Goal: Task Accomplishment & Management: Manage account settings

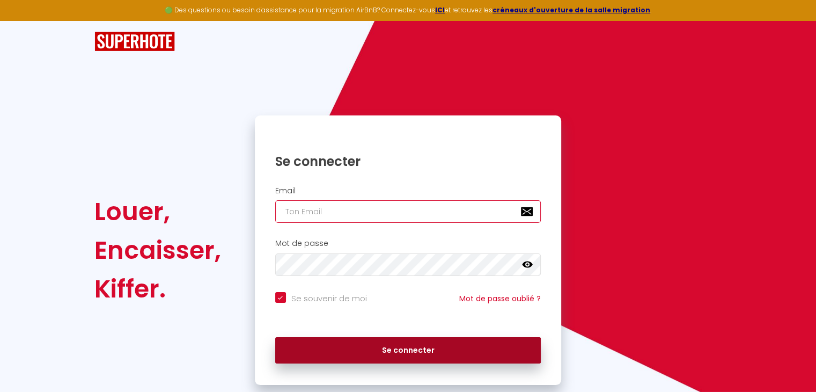
type input "[EMAIL_ADDRESS][DOMAIN_NAME]"
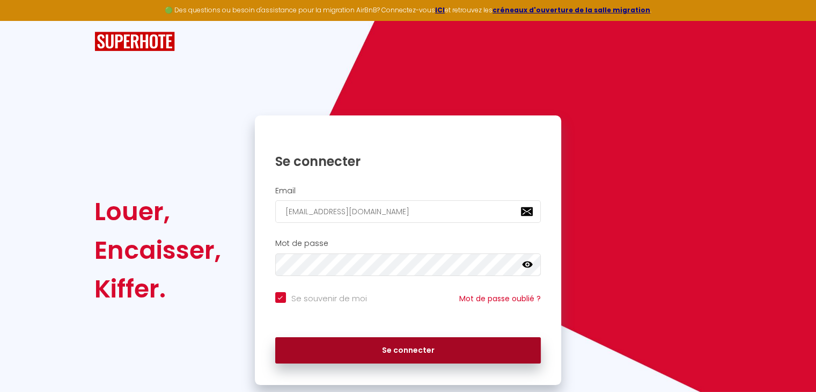
click at [395, 350] on button "Se connecter" at bounding box center [408, 350] width 266 height 27
checkbox input "true"
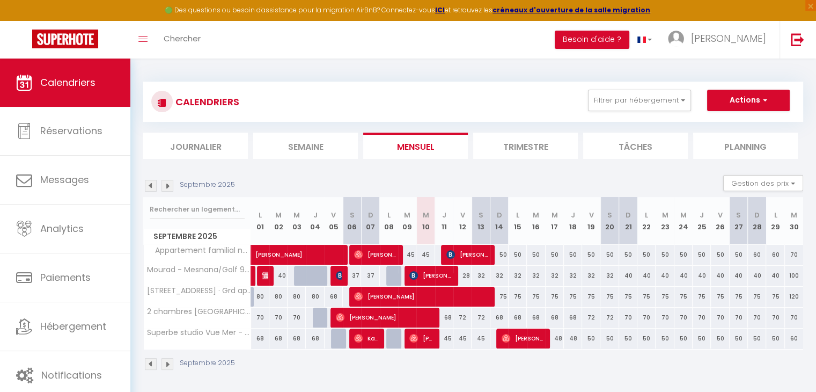
scroll to position [58, 0]
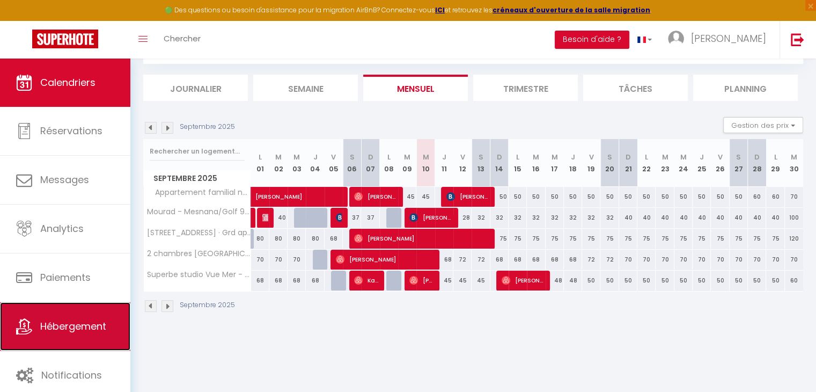
click at [63, 319] on span "Hébergement" at bounding box center [73, 325] width 66 height 13
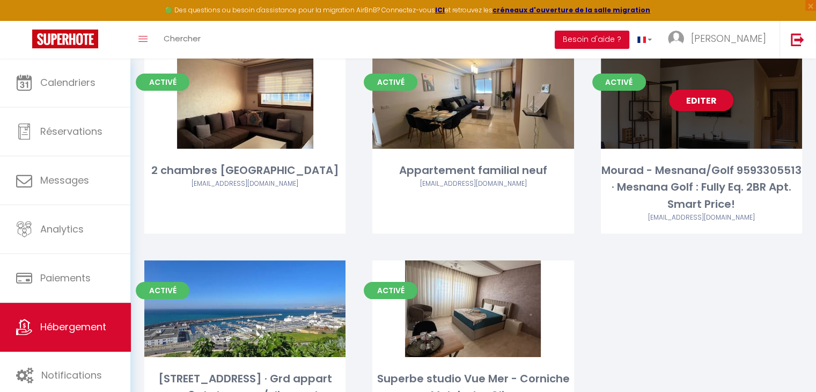
scroll to position [80, 0]
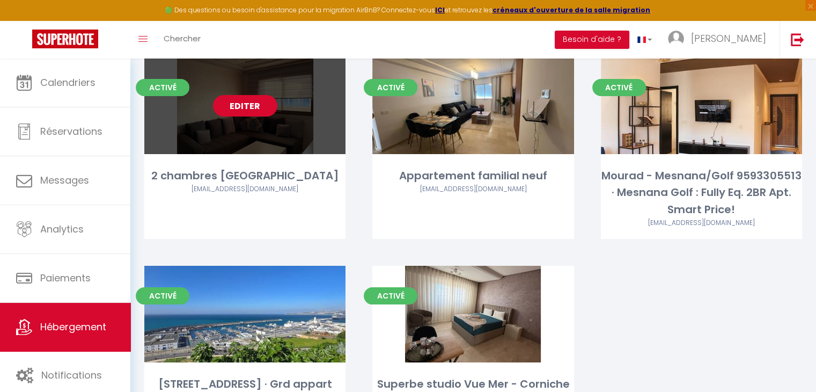
click at [252, 102] on link "Editer" at bounding box center [245, 105] width 64 height 21
select select "3"
select select "2"
select select "1"
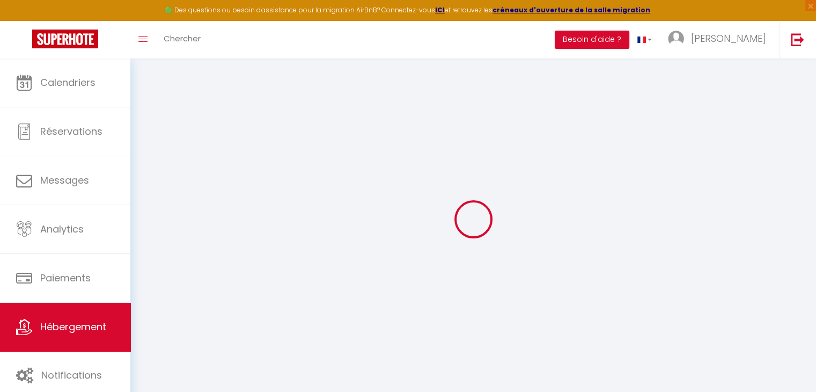
select select "+ 15 %"
select select "+ 25 %"
select select
checkbox input "false"
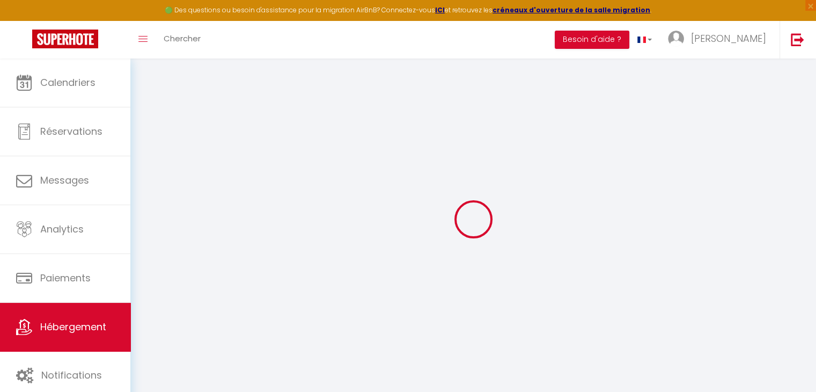
checkbox input "false"
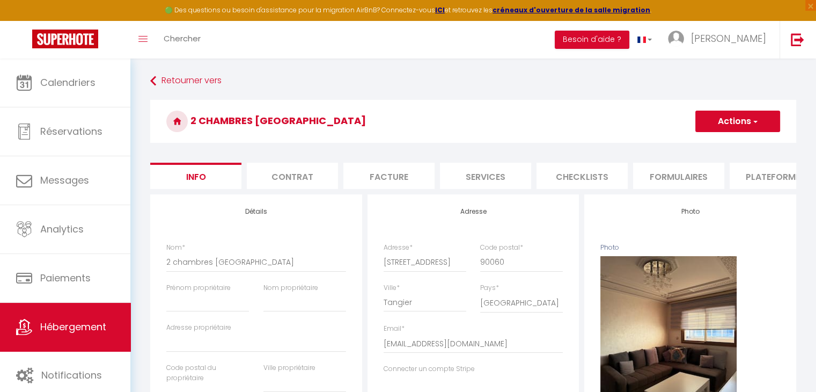
click at [755, 177] on li "Plateformes" at bounding box center [775, 176] width 91 height 26
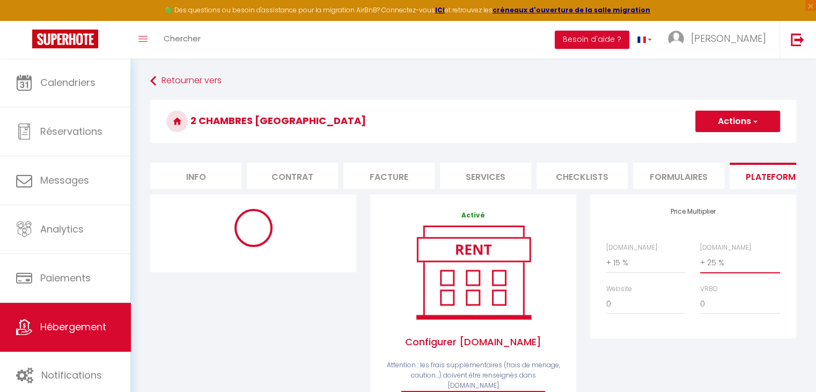
click at [719, 269] on select "0 + 1 % + 2 % + 3 % + 4 % + 5 % + 6 % + 7 % + 8 % + 9 %" at bounding box center [740, 262] width 80 height 20
select select "365"
select select
select select "EUR"
select select
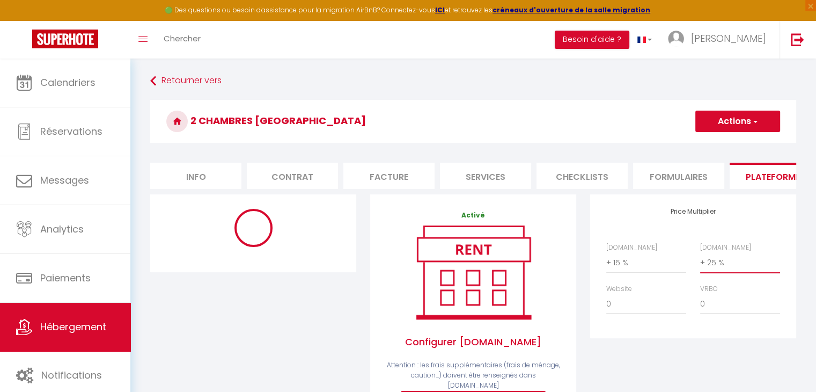
select select "12850-1487817507942495574"
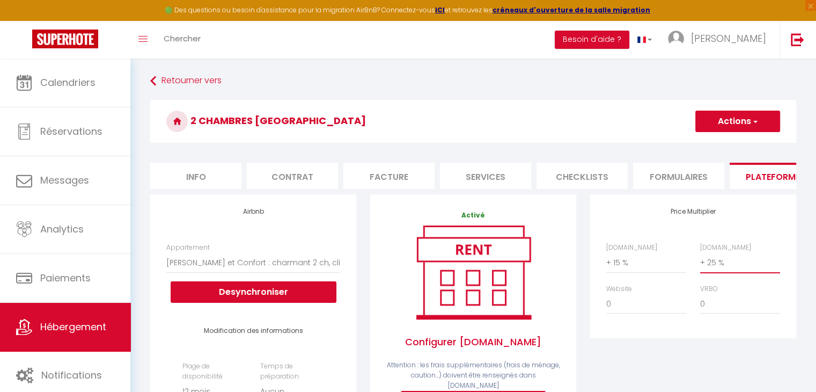
select select "+ 35 %"
click at [700, 260] on select "0 + 1 % + 2 % + 3 % + 4 % + 5 % + 6 % + 7 % + 8 % + 9 %" at bounding box center [740, 262] width 80 height 20
select select
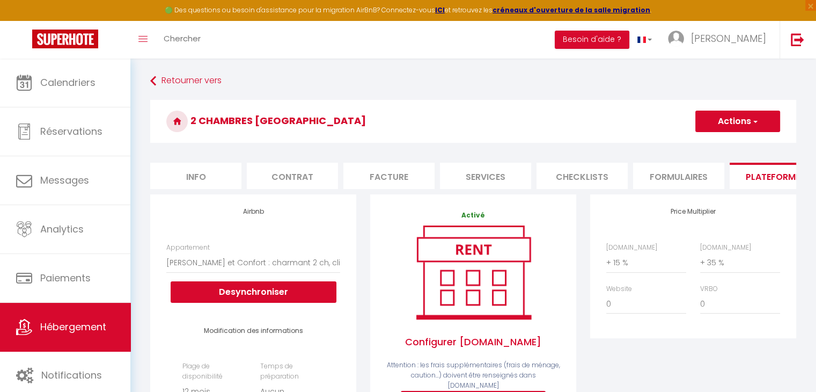
click at [753, 116] on span "button" at bounding box center [754, 121] width 7 height 11
click at [714, 143] on link "Enregistrer" at bounding box center [737, 145] width 85 height 14
select select "365"
select select
select select "EUR"
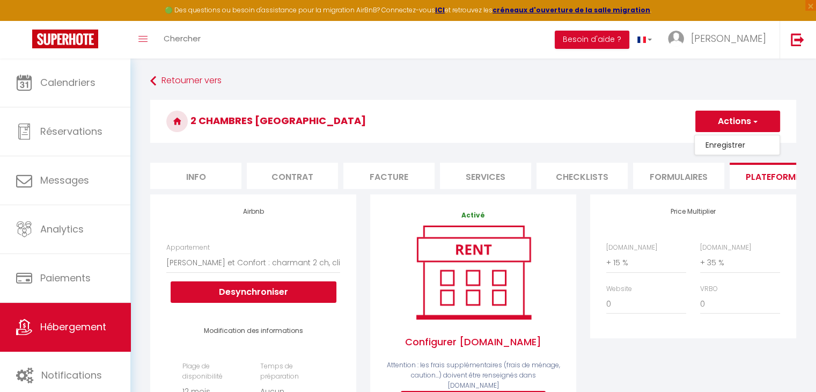
select select
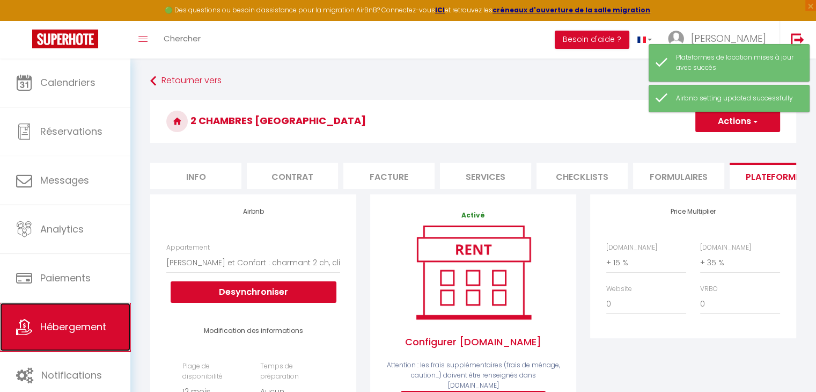
click at [56, 320] on span "Hébergement" at bounding box center [73, 326] width 66 height 13
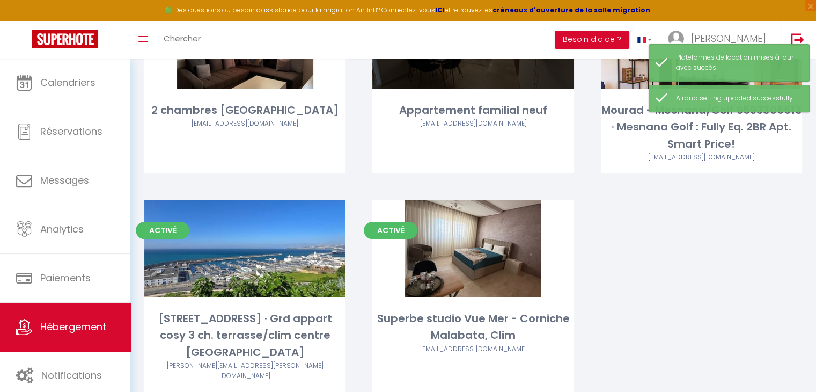
scroll to position [146, 0]
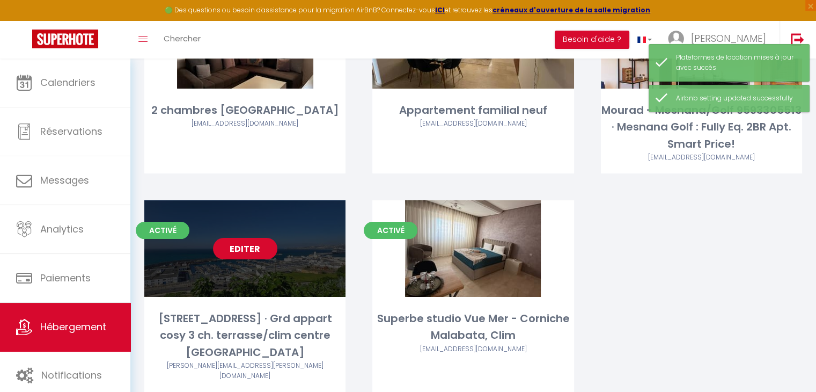
click at [260, 252] on link "Editer" at bounding box center [245, 248] width 64 height 21
select select "3"
select select "2"
select select "1"
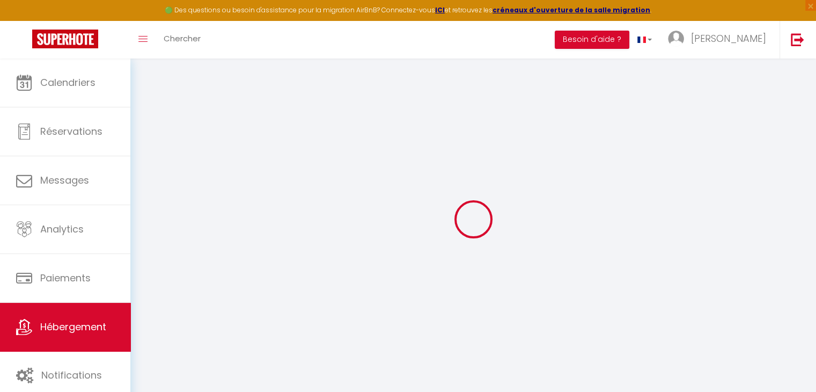
select select "+ 15 %"
select select "+ 25 %"
select select
checkbox input "false"
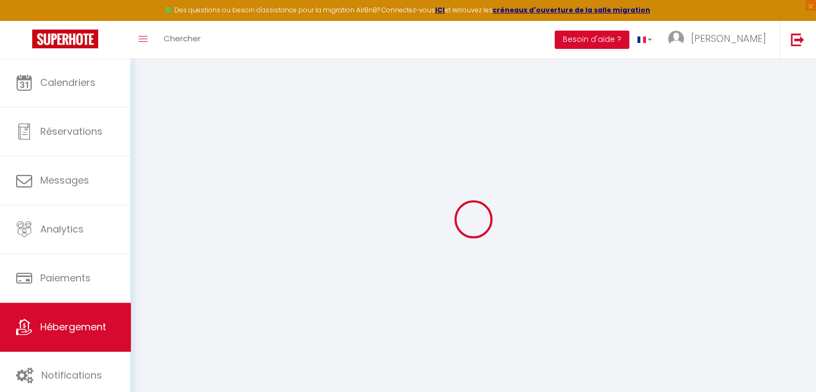
checkbox input "false"
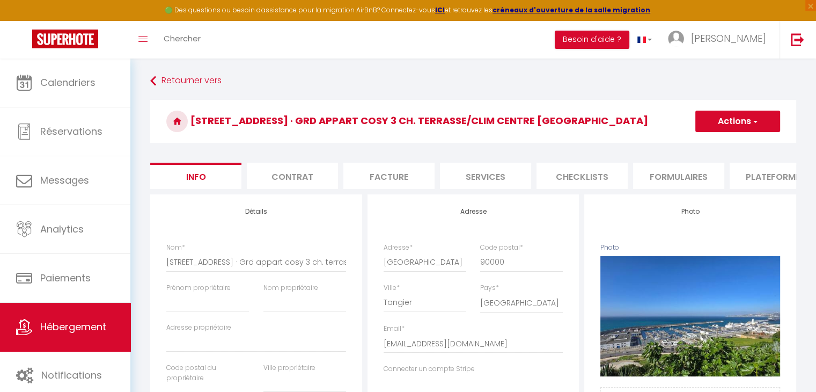
click at [745, 178] on li "Plateformes" at bounding box center [775, 176] width 91 height 26
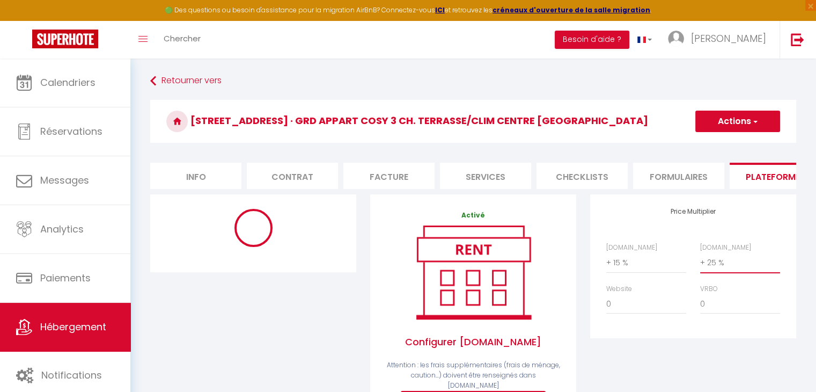
click at [732, 273] on select "0 + 1 % + 2 % + 3 % + 4 % + 5 % + 6 % + 7 % + 8 % + 9 %" at bounding box center [740, 262] width 80 height 20
select select "365"
select select "EUR"
select select
select select "9795-1481896297889863638"
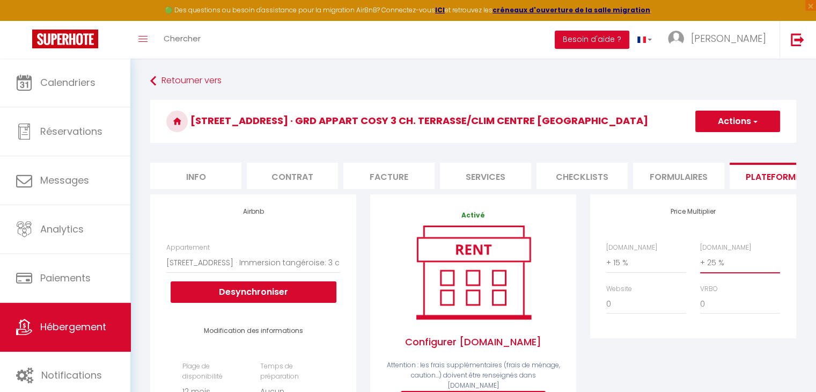
select select "+ 35 %"
click at [700, 260] on select "0 + 1 % + 2 % + 3 % + 4 % + 5 % + 6 % + 7 % + 8 % + 9 %" at bounding box center [740, 262] width 80 height 20
select select
click at [714, 133] on h3 "[STREET_ADDRESS] · Grd appart cosy 3 ch. terrasse/clim centre [GEOGRAPHIC_DATA]" at bounding box center [473, 121] width 646 height 43
click at [725, 103] on h3 "[STREET_ADDRESS] · Grd appart cosy 3 ch. terrasse/clim centre [GEOGRAPHIC_DATA]" at bounding box center [473, 121] width 646 height 43
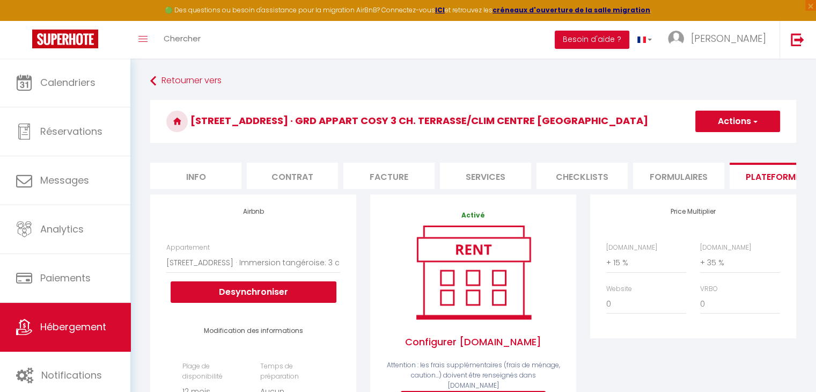
click at [744, 129] on button "Actions" at bounding box center [737, 121] width 85 height 21
click at [721, 143] on link "Enregistrer" at bounding box center [737, 145] width 85 height 14
select select "365"
select select "EUR"
select select
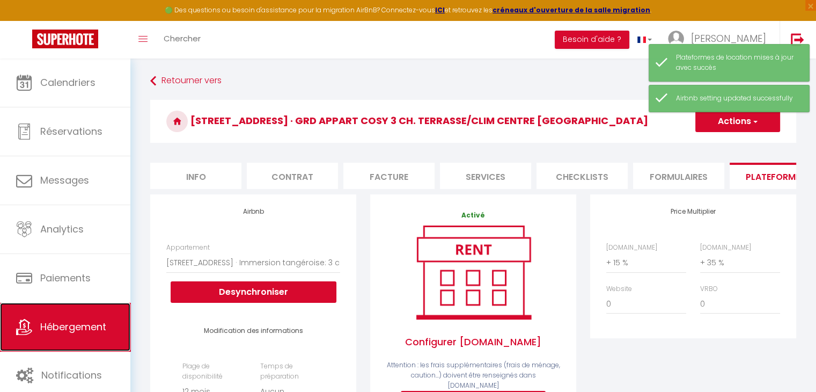
click at [45, 330] on span "Hébergement" at bounding box center [73, 326] width 66 height 13
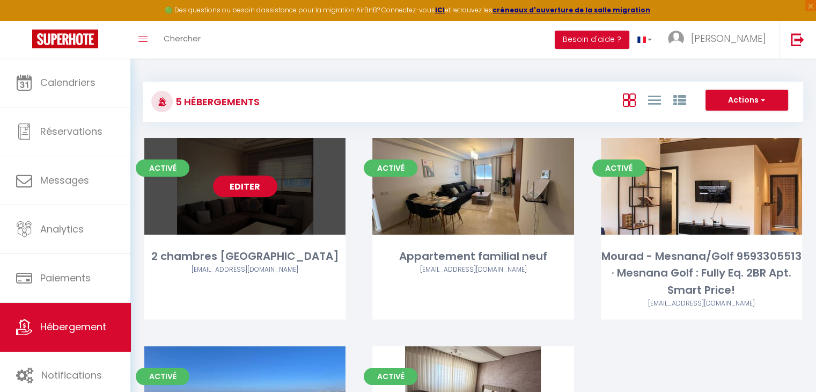
click at [262, 193] on link "Editer" at bounding box center [245, 185] width 64 height 21
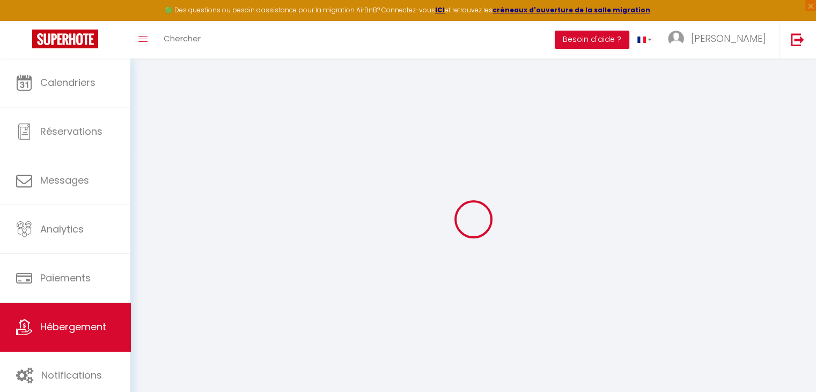
select select
checkbox input "false"
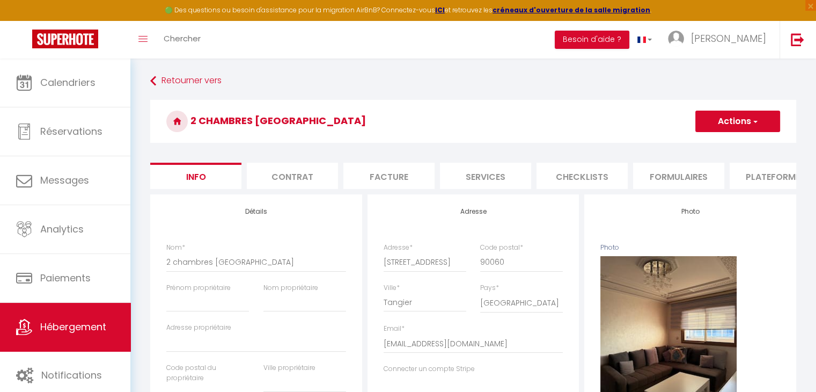
click at [758, 180] on li "Plateformes" at bounding box center [775, 176] width 91 height 26
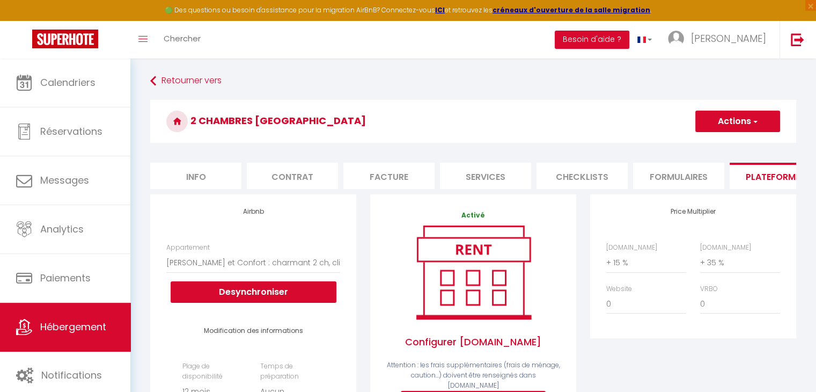
select select
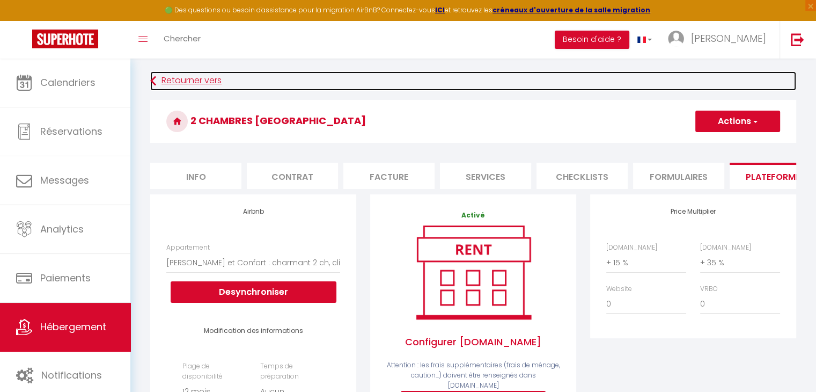
click at [192, 82] on link "Retourner vers" at bounding box center [473, 80] width 646 height 19
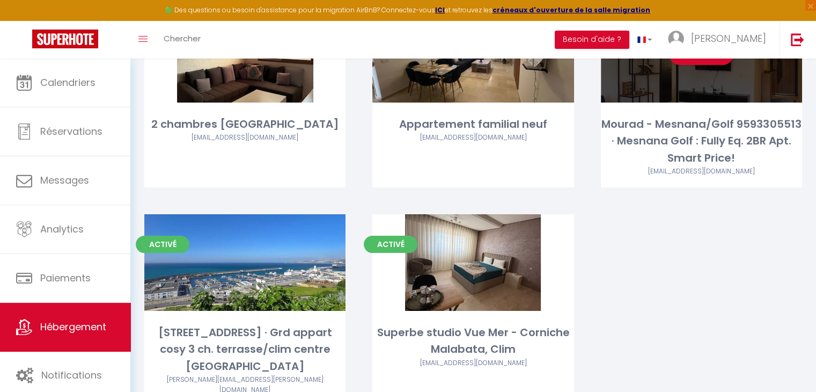
scroll to position [133, 0]
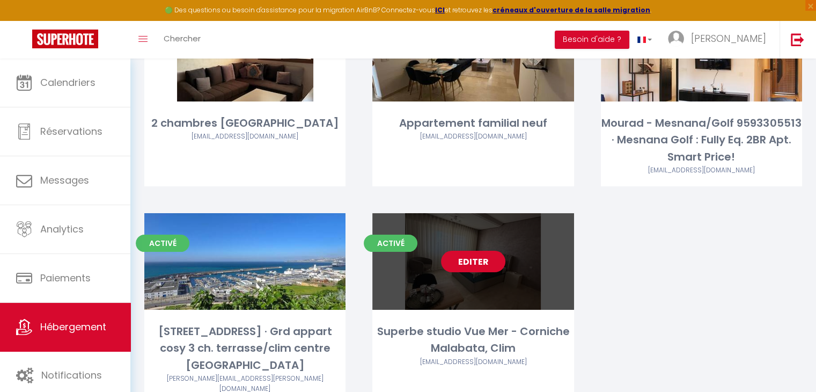
click at [453, 271] on link "Editer" at bounding box center [473, 261] width 64 height 21
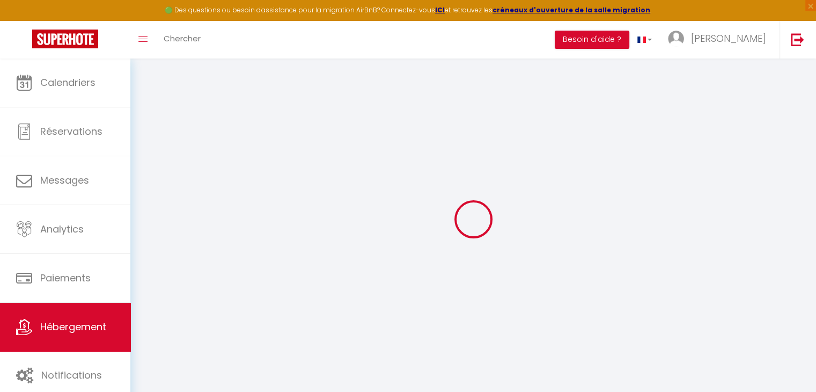
select select
checkbox input "false"
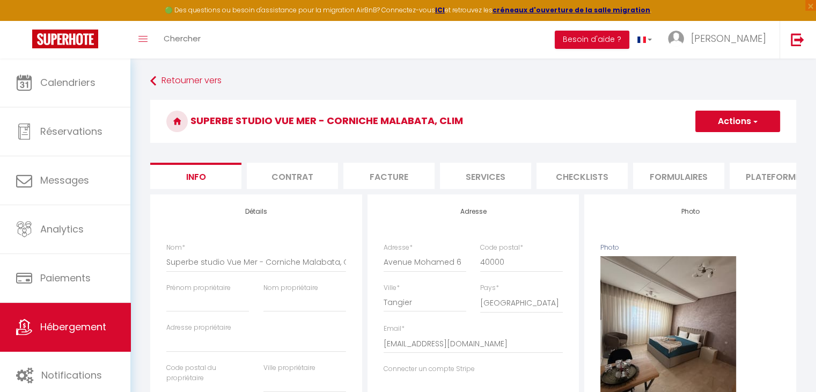
click at [744, 173] on li "Plateformes" at bounding box center [775, 176] width 91 height 26
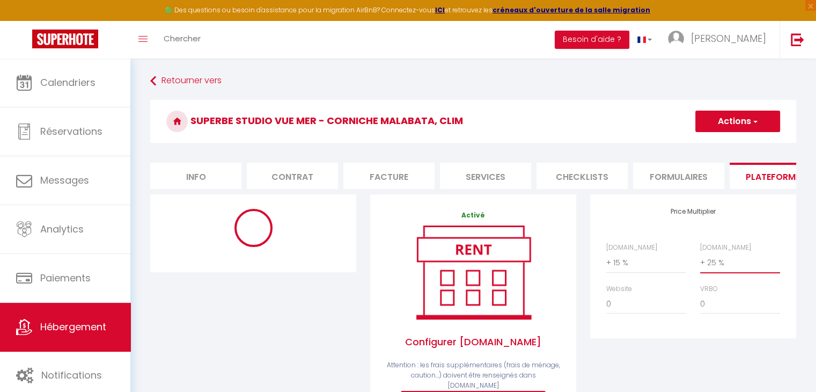
click at [727, 273] on select "0 + 1 % + 2 % + 3 % + 4 % + 5 % + 6 % + 7 % + 8 % + 9 %" at bounding box center [740, 262] width 80 height 20
select select "90"
select select "MAD"
select select
select select "15743-1469319763660342204"
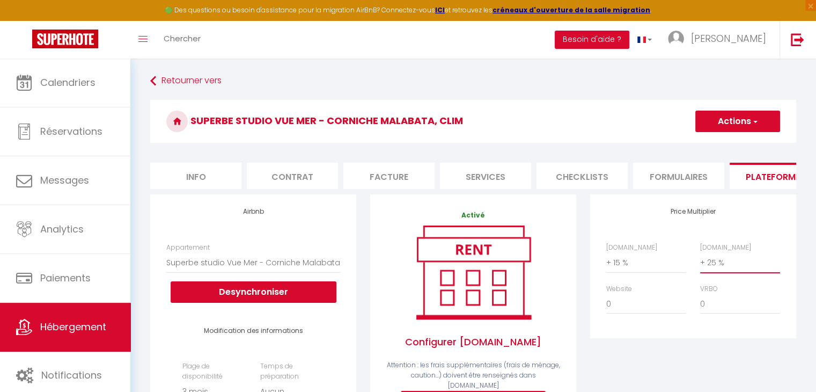
select select "+ 35 %"
click at [700, 260] on select "0 + 1 % + 2 % + 3 % + 4 % + 5 % + 6 % + 7 % + 8 % + 9 %" at bounding box center [740, 262] width 80 height 20
select select
click at [710, 115] on button "Actions" at bounding box center [737, 121] width 85 height 21
click at [719, 142] on link "Enregistrer" at bounding box center [737, 145] width 85 height 14
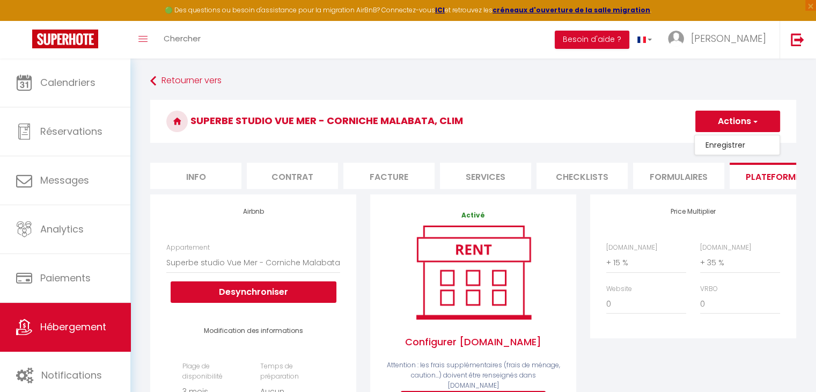
select select "90"
select select "MAD"
select select
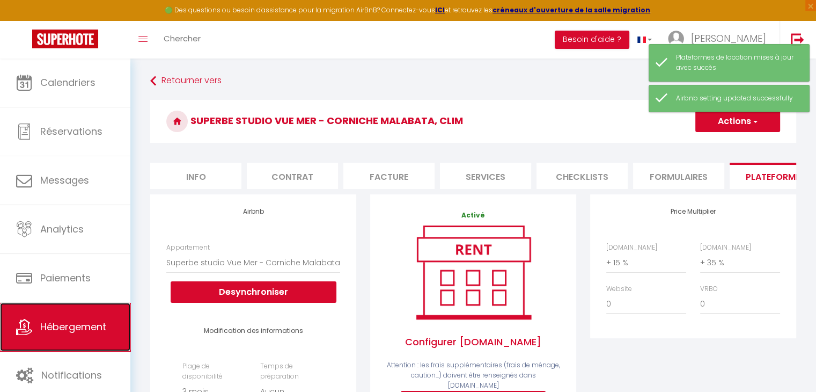
click at [87, 307] on link "Hébergement" at bounding box center [65, 327] width 130 height 48
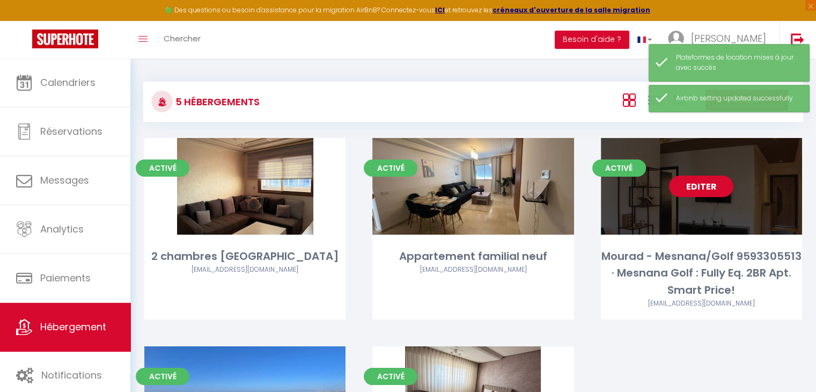
click at [709, 186] on link "Editer" at bounding box center [701, 185] width 64 height 21
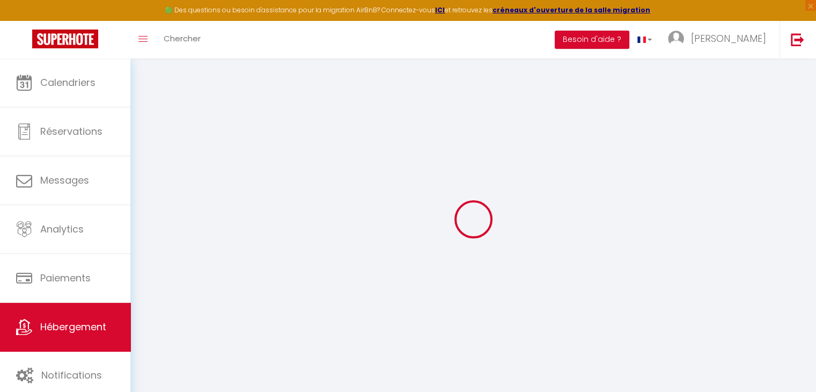
select select
checkbox input "false"
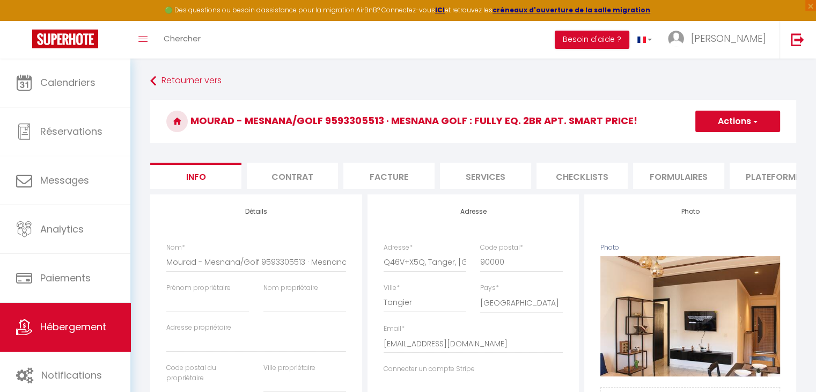
click at [749, 175] on li "Plateformes" at bounding box center [775, 176] width 91 height 26
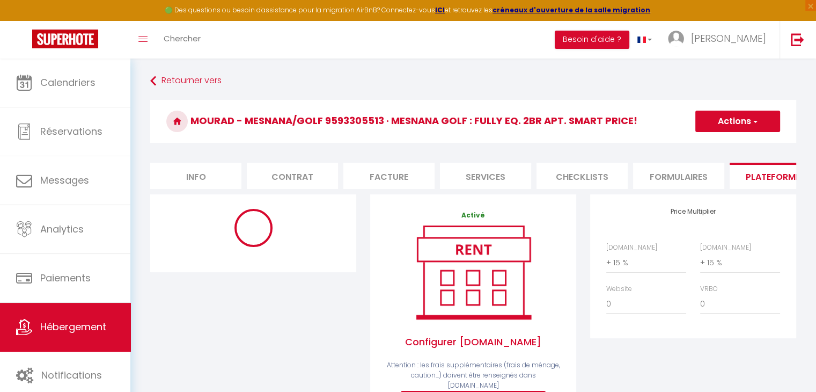
select select "365"
select select "EUR"
select select
select select "9690-1394274526209796757"
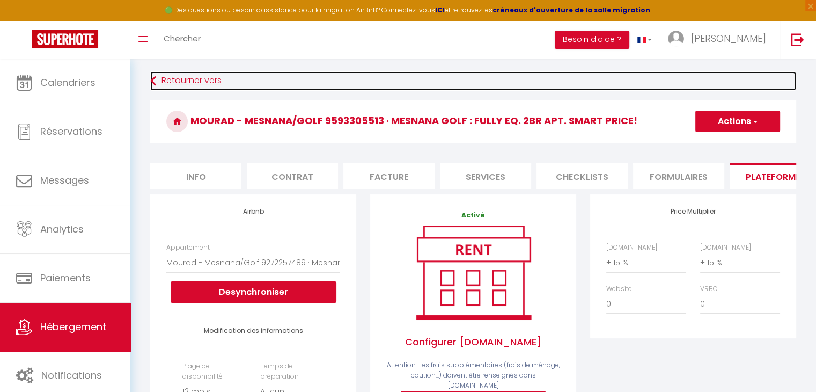
click at [159, 77] on link "Retourner vers" at bounding box center [473, 80] width 646 height 19
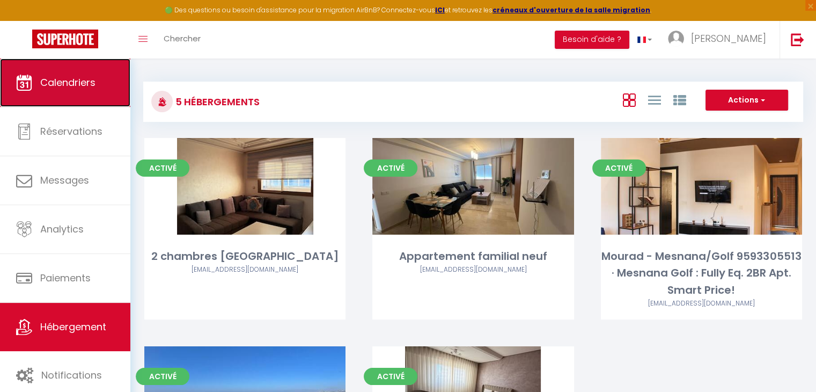
click at [25, 74] on link "Calendriers" at bounding box center [65, 82] width 130 height 48
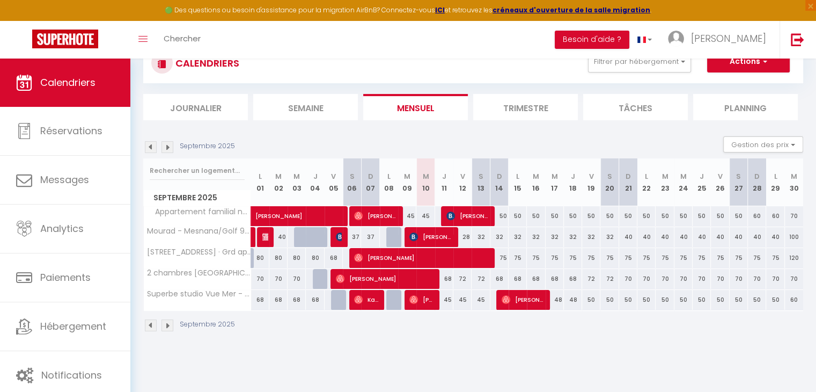
scroll to position [40, 0]
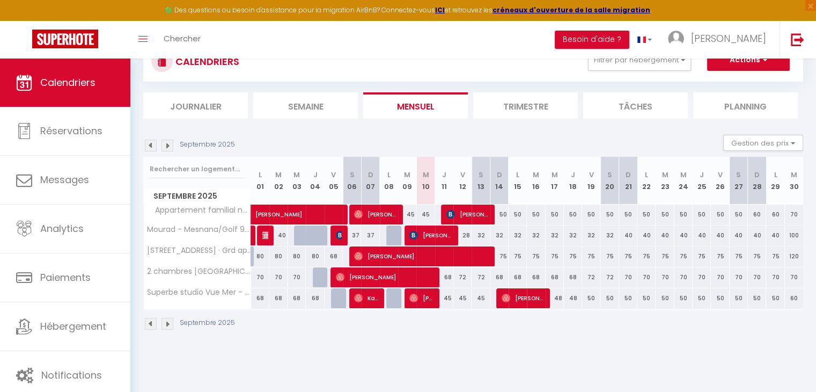
click at [484, 139] on div "Septembre 2025 Gestion des prix Nb Nuits minimum Règles Disponibilité" at bounding box center [473, 146] width 660 height 22
